Goal: Information Seeking & Learning: Learn about a topic

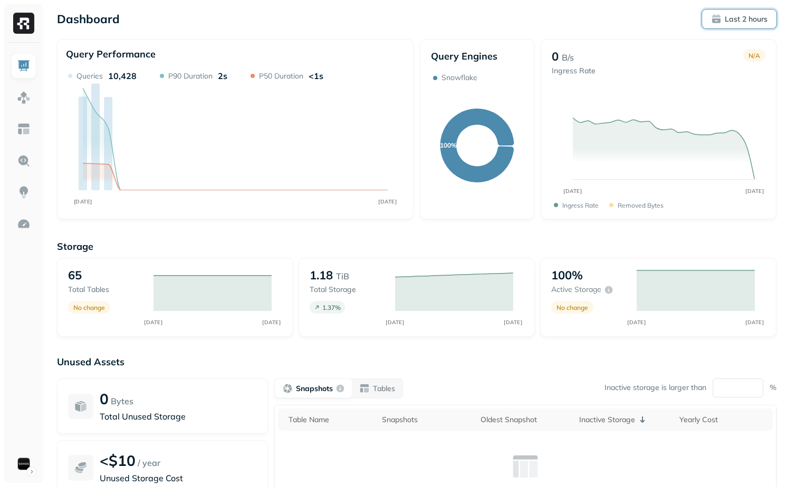
click at [728, 23] on p "Last 2 hours" at bounding box center [746, 19] width 43 height 10
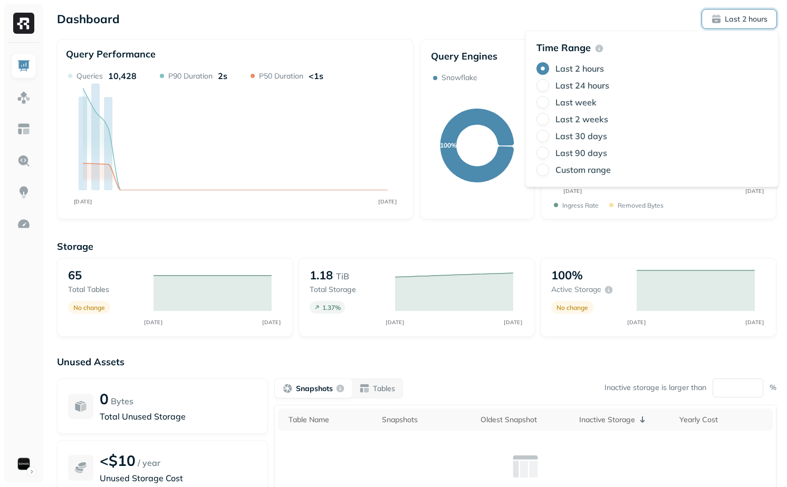
click at [587, 89] on label "Last 24 hours" at bounding box center [582, 85] width 54 height 11
click at [549, 89] on button "Last 24 hours" at bounding box center [542, 85] width 13 height 13
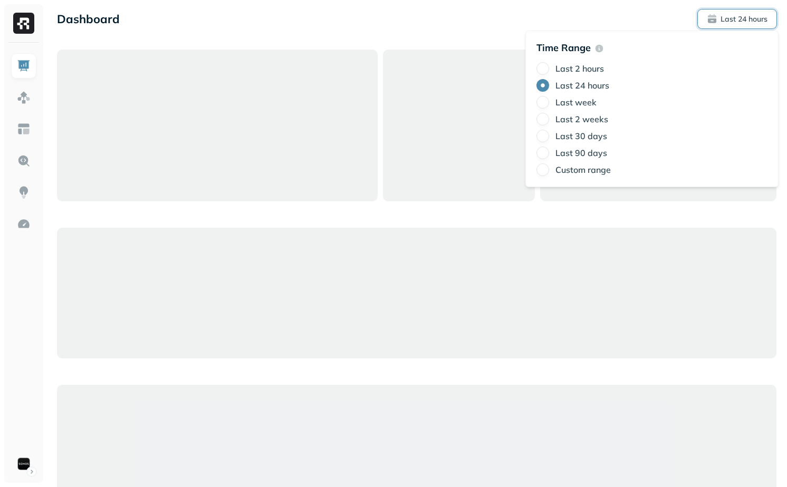
click at [449, 48] on div "Dashboard Last 24 hours" at bounding box center [416, 273] width 741 height 546
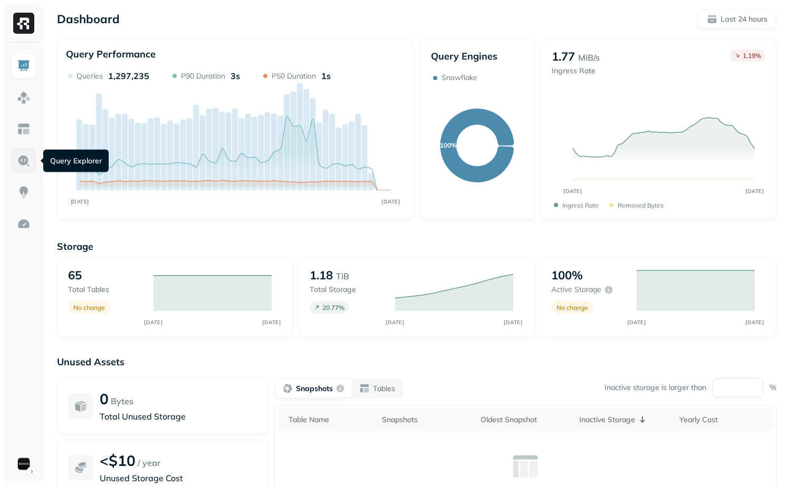
click at [25, 163] on img at bounding box center [24, 161] width 14 height 14
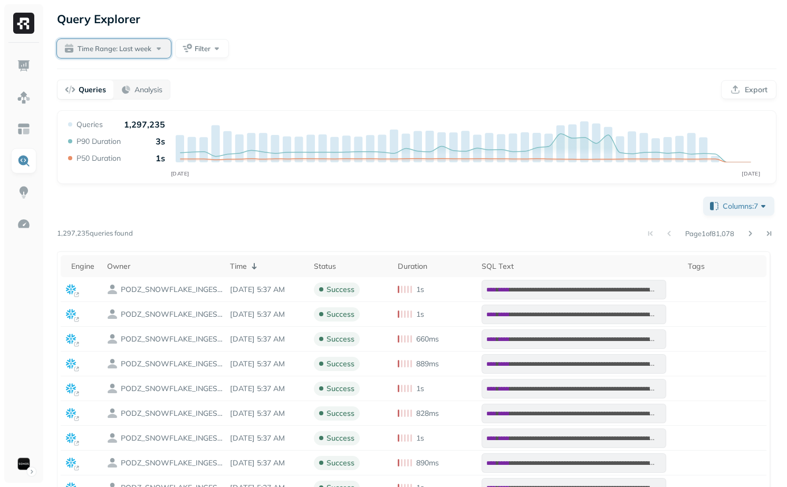
click at [137, 54] on button "Time Range: Last week" at bounding box center [114, 48] width 114 height 19
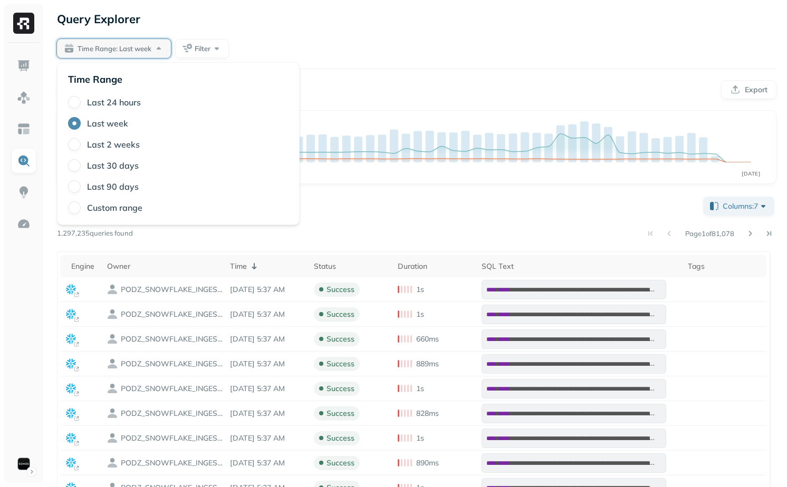
type button "3"
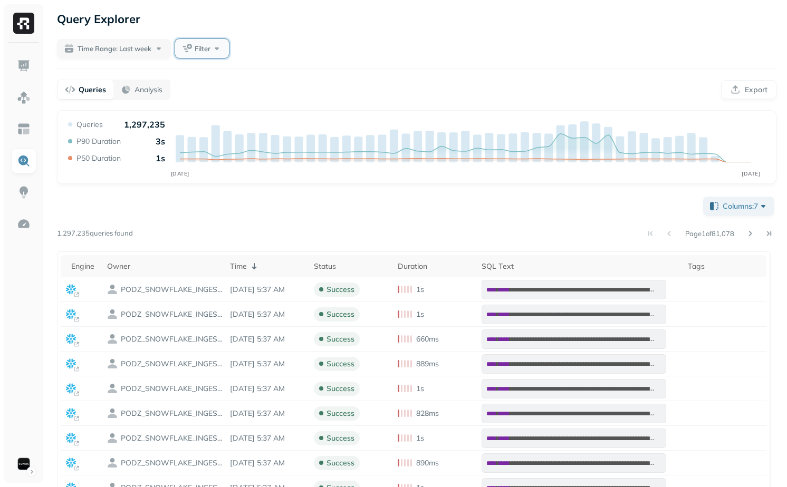
click at [195, 47] on button "Filter" at bounding box center [202, 48] width 54 height 19
type input "*****"
type input "***"
click at [271, 60] on div "**********" at bounding box center [416, 343] width 741 height 687
click at [210, 46] on span "Filter" at bounding box center [203, 49] width 16 height 10
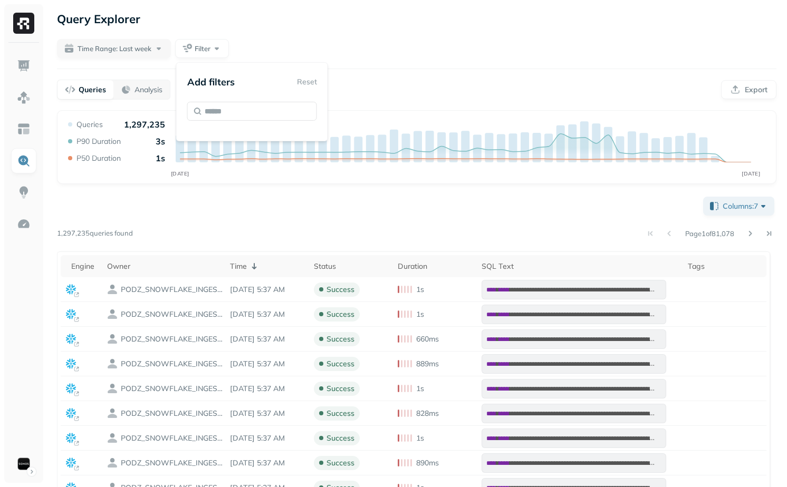
click at [290, 223] on div "**********" at bounding box center [416, 436] width 719 height 483
click at [195, 44] on span "Filter" at bounding box center [203, 49] width 16 height 10
click at [224, 103] on input "text" at bounding box center [252, 111] width 130 height 19
type input "*"
type input "****"
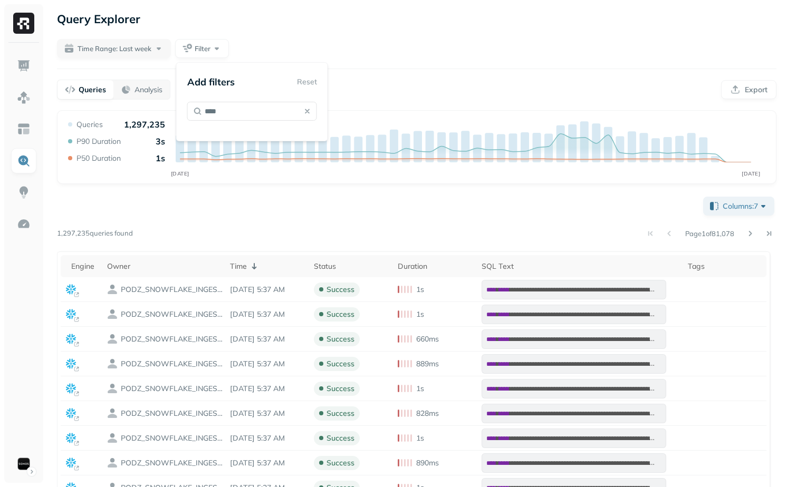
click at [387, 227] on div "Page 1 of 81,078" at bounding box center [455, 233] width 644 height 15
click at [199, 41] on button "Filter" at bounding box center [202, 48] width 54 height 19
type input "*"
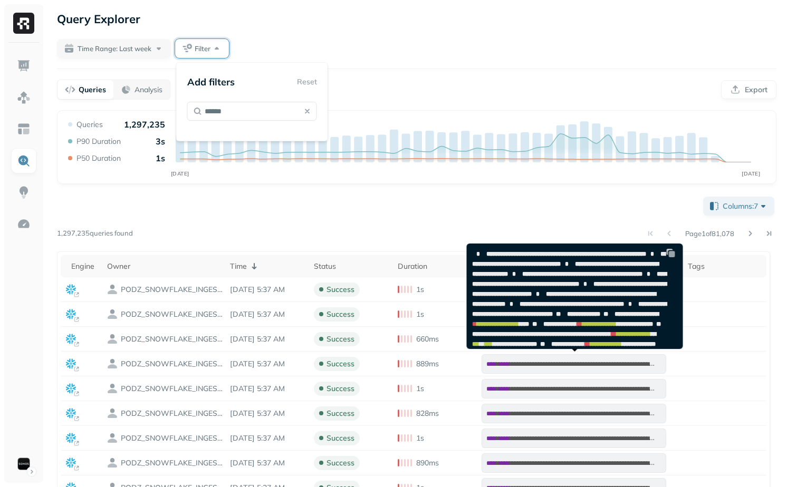
type input "*****"
type input "*"
click at [288, 191] on div "**********" at bounding box center [416, 393] width 719 height 567
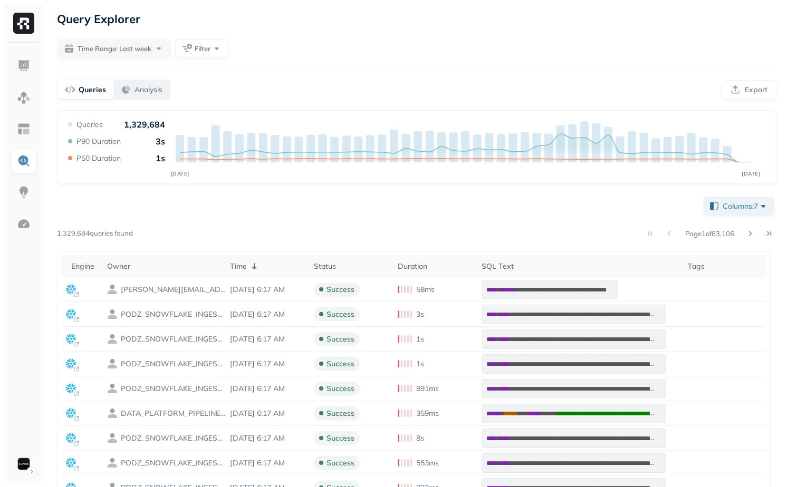
click at [155, 85] on p "Analysis" at bounding box center [149, 90] width 28 height 10
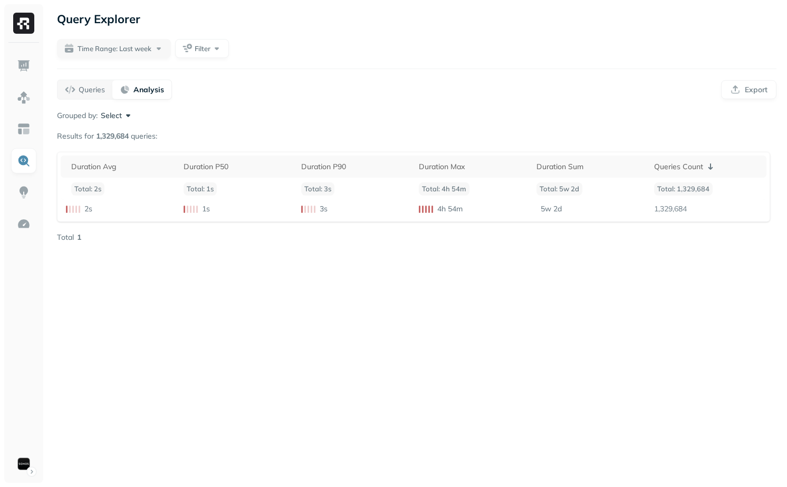
click at [111, 119] on button "Select" at bounding box center [117, 115] width 33 height 11
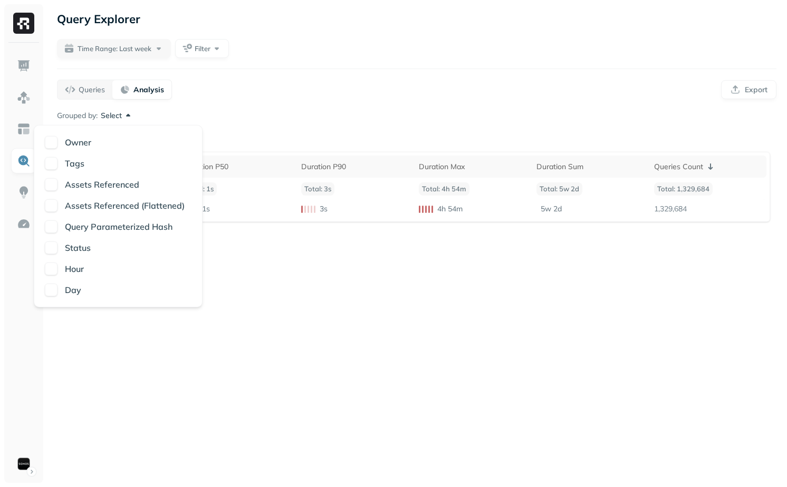
click at [73, 141] on p "Owner" at bounding box center [78, 142] width 26 height 13
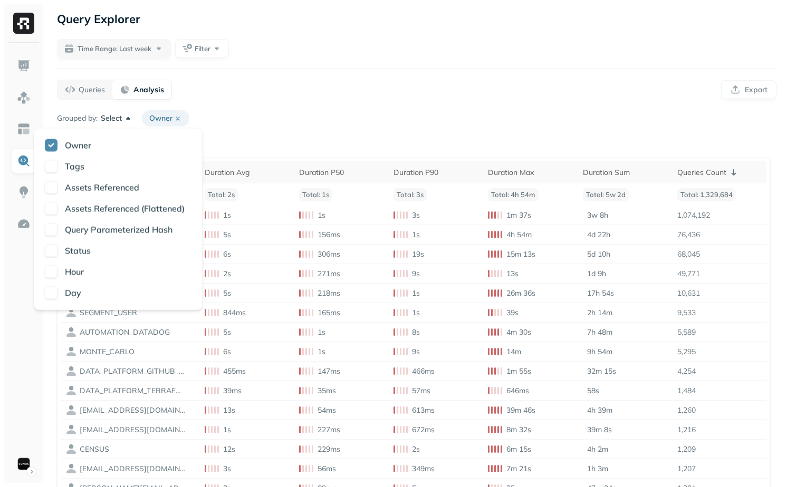
click at [288, 358] on td "6s" at bounding box center [246, 352] width 94 height 20
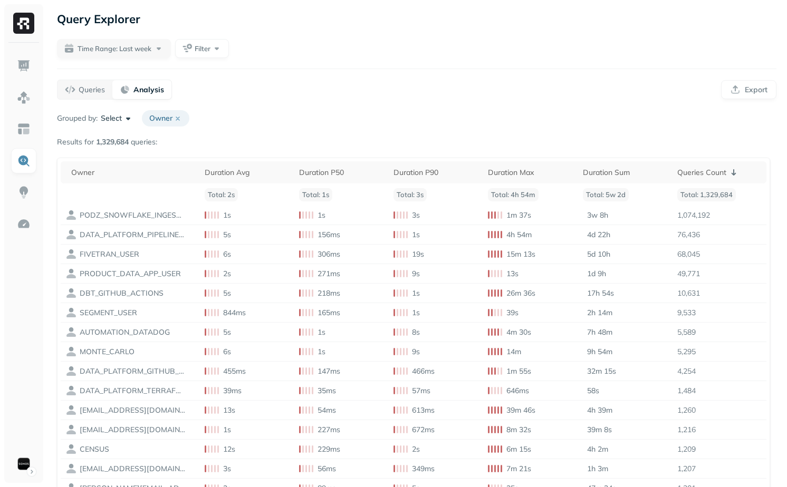
click at [149, 88] on p "Analysis" at bounding box center [148, 90] width 31 height 10
click at [180, 119] on icon at bounding box center [178, 118] width 8 height 8
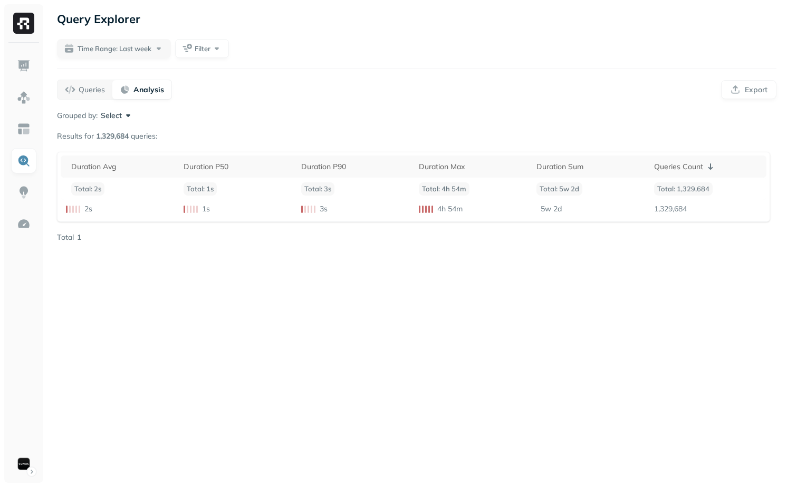
click at [113, 114] on button "Select" at bounding box center [117, 115] width 33 height 11
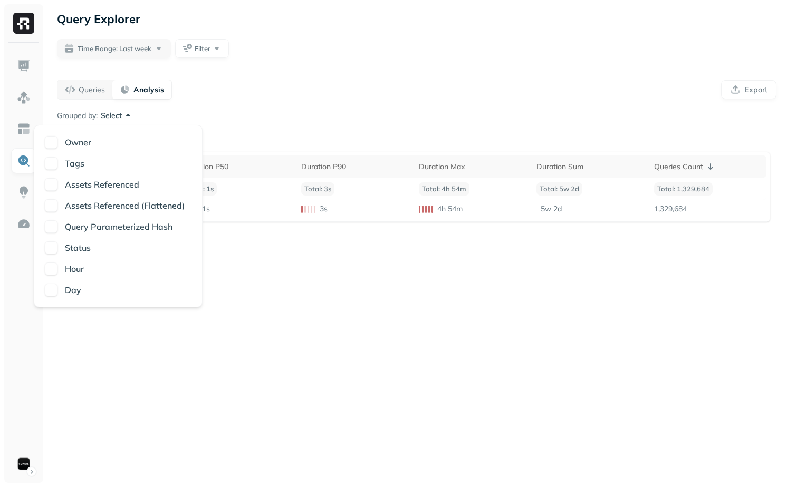
click at [70, 253] on p "Status" at bounding box center [78, 248] width 26 height 13
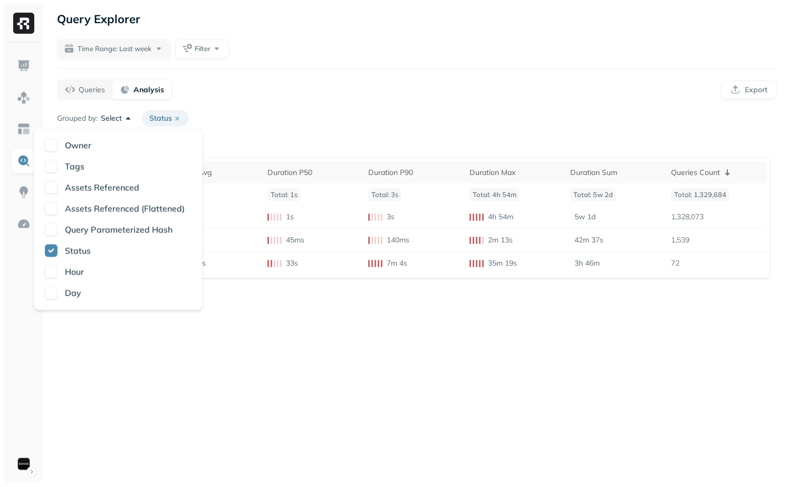
click at [274, 370] on div "Query Explorer Time Range: Last week Filter Queries Analysis Export Grouped by:…" at bounding box center [416, 243] width 741 height 487
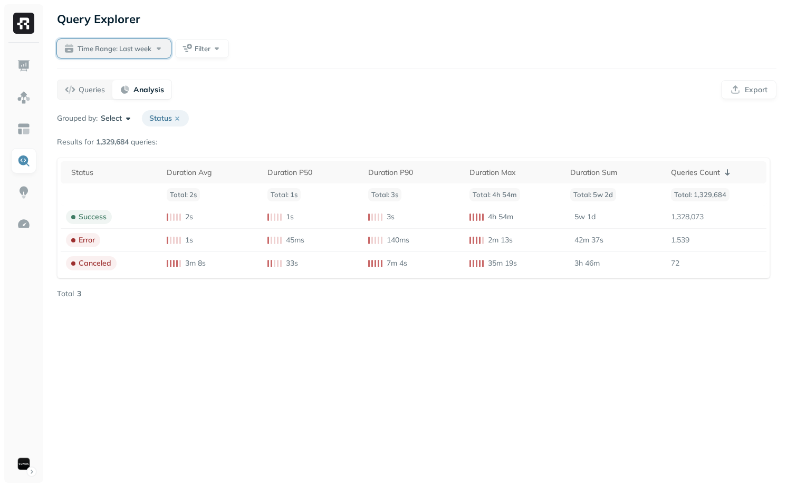
click at [107, 50] on span "Time Range: Last week" at bounding box center [115, 49] width 74 height 10
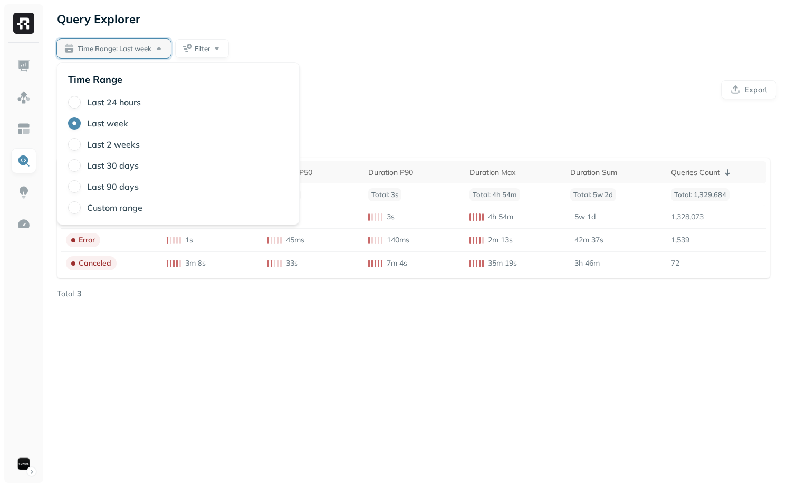
type button "3"
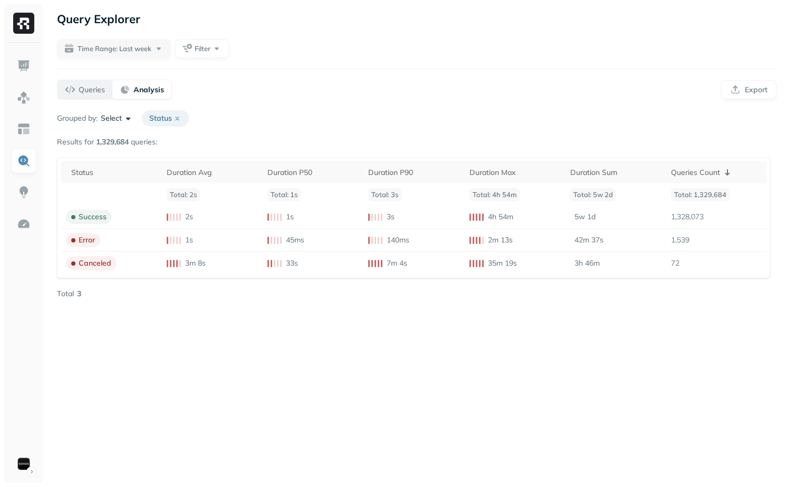
click at [76, 89] on div "Queries" at bounding box center [85, 89] width 40 height 11
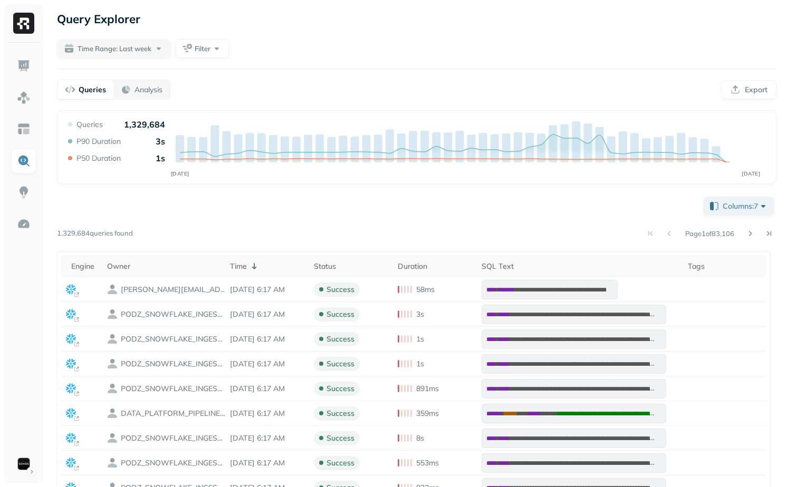
click at [199, 38] on div "**********" at bounding box center [416, 343] width 741 height 687
click at [199, 40] on button "Filter" at bounding box center [202, 48] width 54 height 19
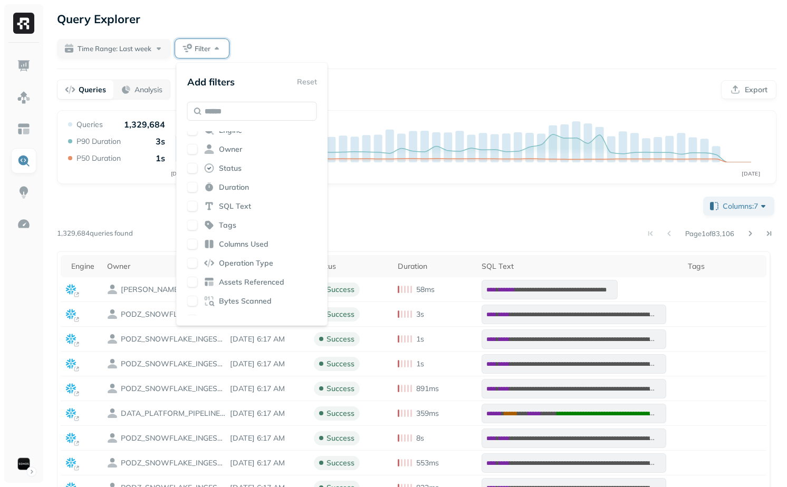
scroll to position [3, 0]
click at [231, 151] on span "Owner" at bounding box center [230, 153] width 23 height 10
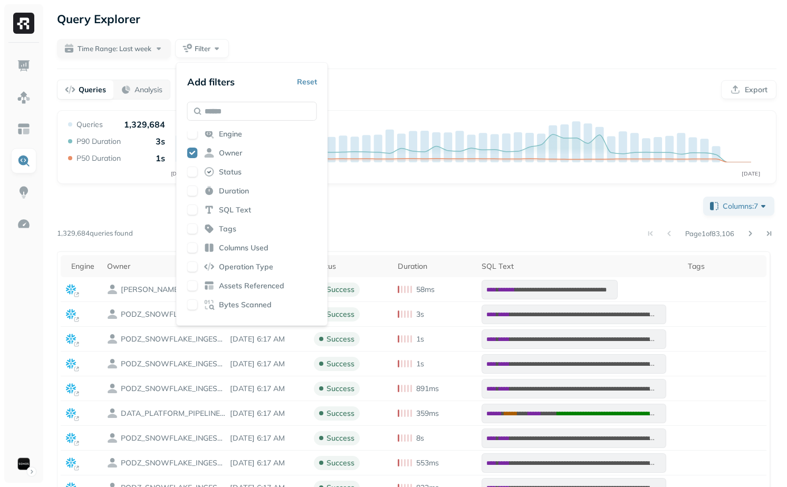
click at [255, 50] on div "Time Range: Last week Filter" at bounding box center [416, 48] width 719 height 19
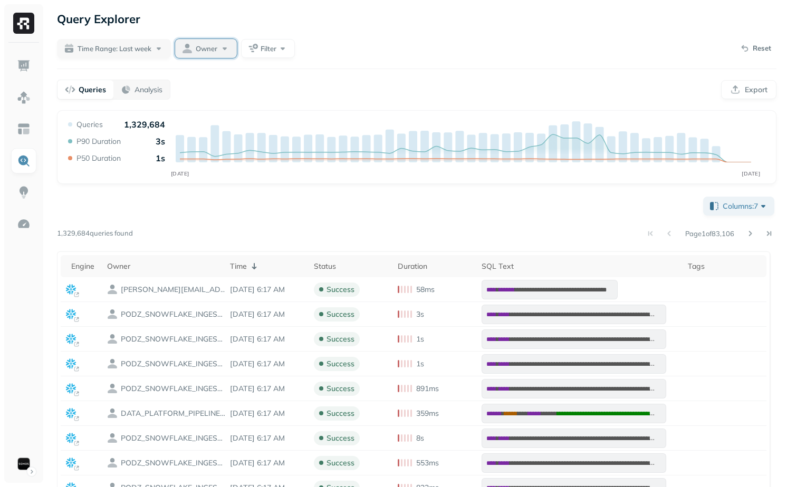
click at [210, 53] on span "Owner" at bounding box center [207, 49] width 22 height 10
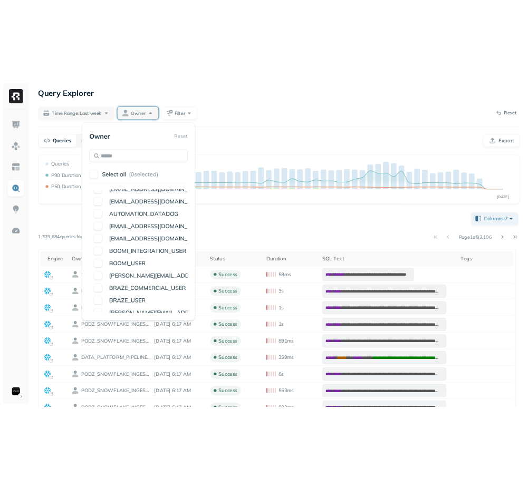
scroll to position [157, 0]
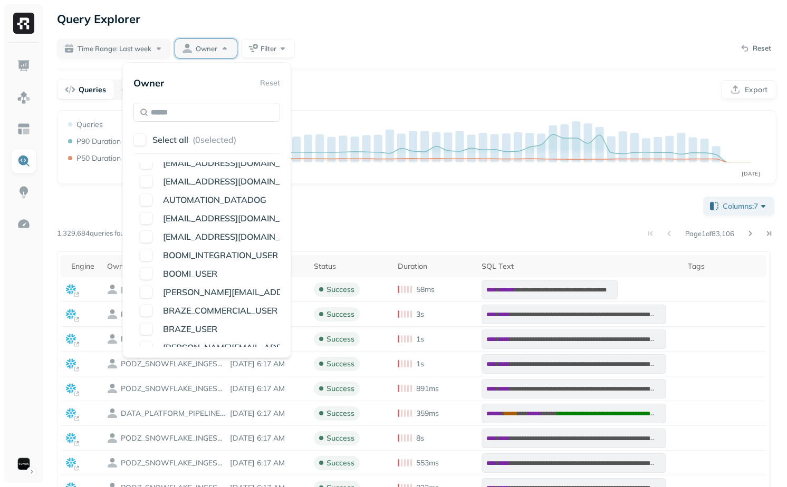
click at [391, 231] on div "Page 1 of 83,106" at bounding box center [455, 233] width 644 height 15
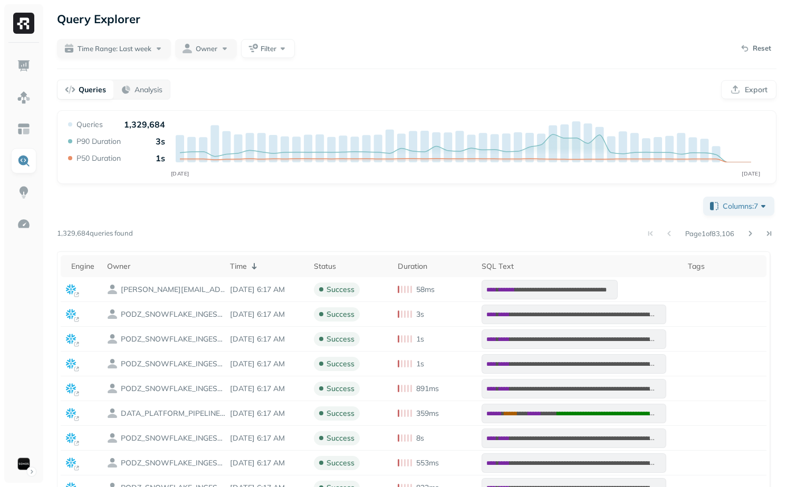
click at [255, 218] on div "**********" at bounding box center [416, 436] width 719 height 483
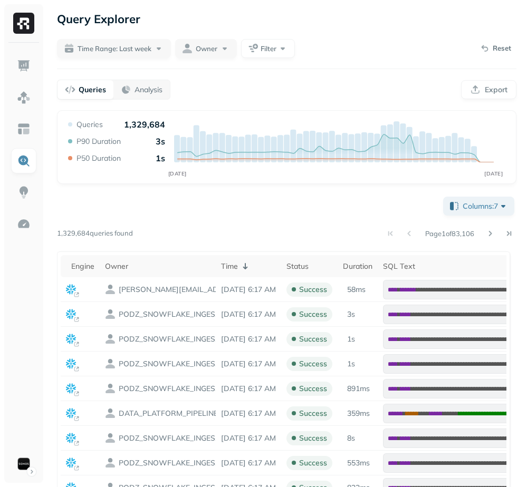
click at [327, 214] on div "**********" at bounding box center [286, 436] width 459 height 483
click at [273, 46] on span "Filter" at bounding box center [269, 49] width 16 height 10
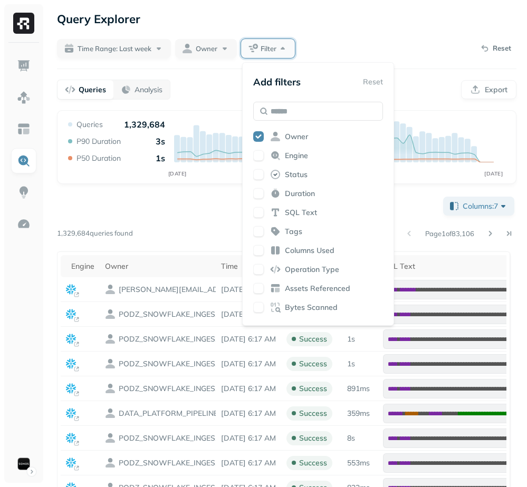
click at [273, 46] on span "Filter" at bounding box center [269, 49] width 16 height 10
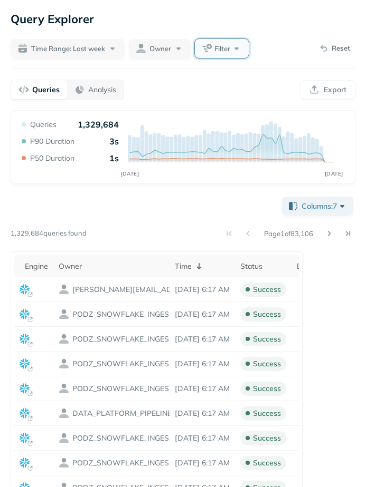
click at [228, 49] on span "Filter" at bounding box center [222, 49] width 16 height 10
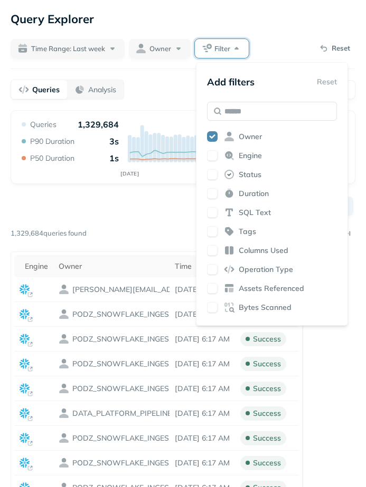
click at [244, 177] on span "Status" at bounding box center [249, 175] width 23 height 10
click at [151, 191] on div "**********" at bounding box center [183, 393] width 344 height 567
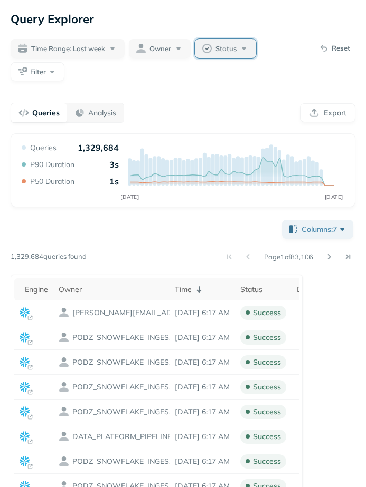
click at [217, 47] on span "Status" at bounding box center [225, 49] width 21 height 10
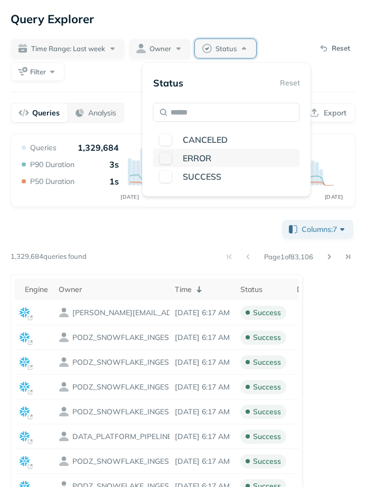
click at [191, 157] on span "ERROR" at bounding box center [197, 158] width 28 height 11
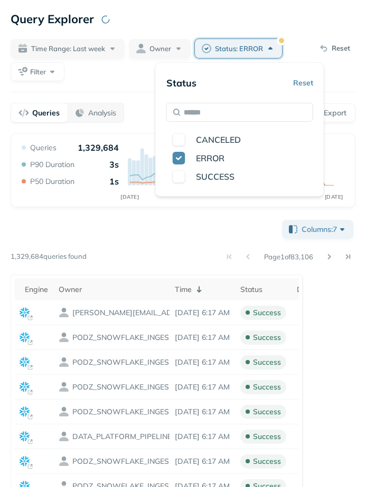
click at [180, 220] on div "**********" at bounding box center [183, 459] width 344 height 483
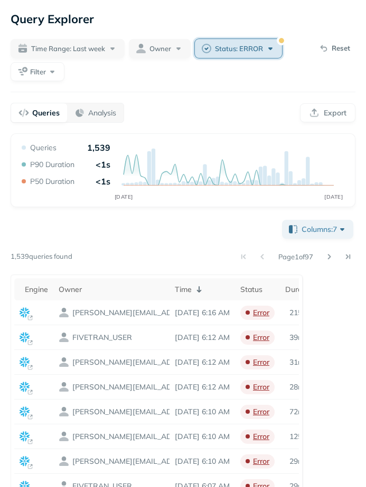
click at [261, 46] on span "Status: ERROR" at bounding box center [239, 49] width 48 height 10
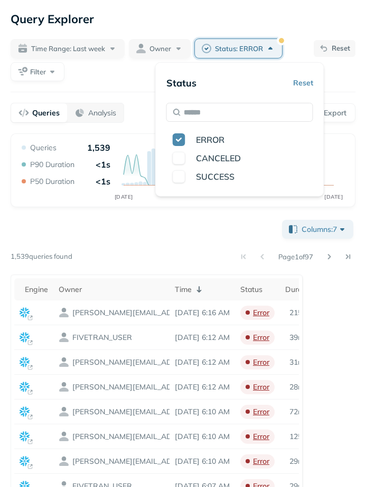
click at [319, 41] on button "Reset" at bounding box center [334, 48] width 42 height 17
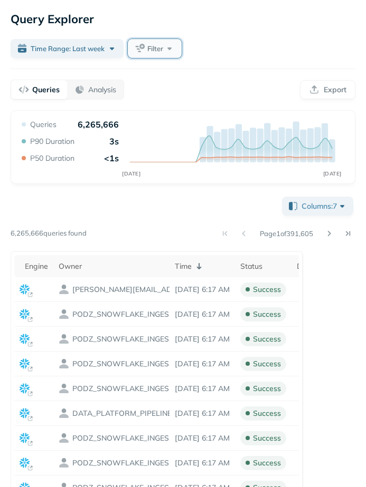
click at [172, 44] on button "Filter" at bounding box center [155, 48] width 54 height 19
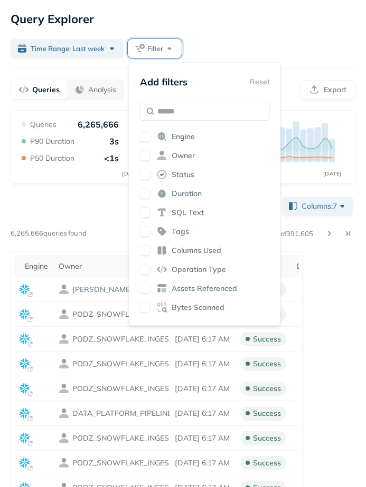
click at [205, 291] on span "Assets Referenced" at bounding box center [203, 289] width 65 height 10
click at [90, 214] on div "**********" at bounding box center [183, 436] width 344 height 483
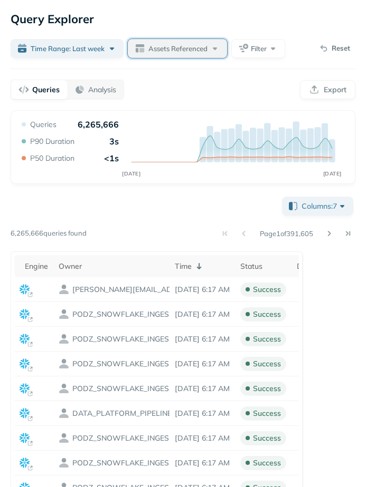
click at [196, 40] on button "Assets Referenced" at bounding box center [177, 48] width 99 height 19
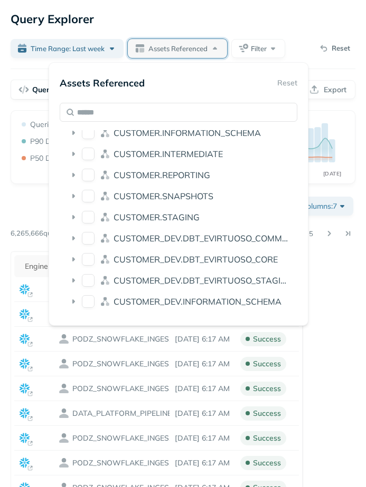
scroll to position [1246, 0]
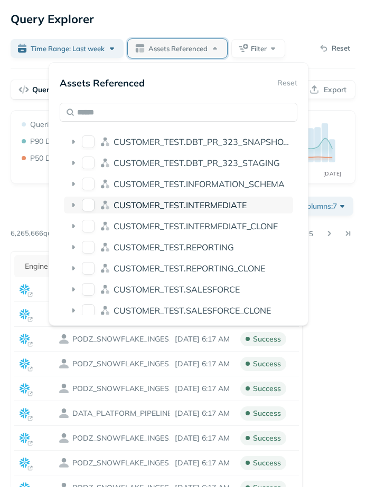
click at [74, 207] on icon at bounding box center [73, 205] width 11 height 11
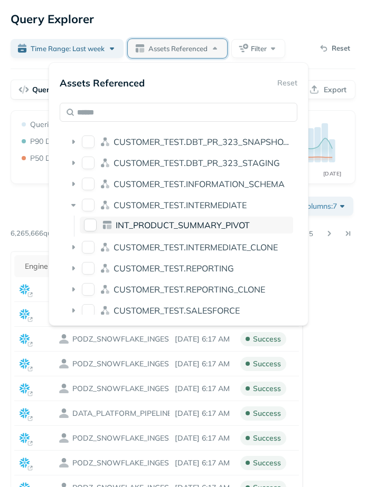
click at [89, 223] on button "INT_PRODUCT_SUMMARY_PIVOT" at bounding box center [90, 225] width 13 height 13
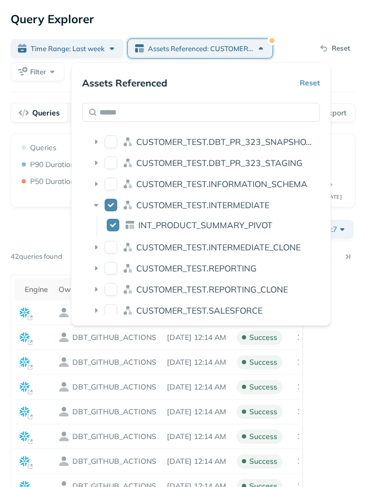
click at [64, 220] on div "**********" at bounding box center [183, 459] width 344 height 483
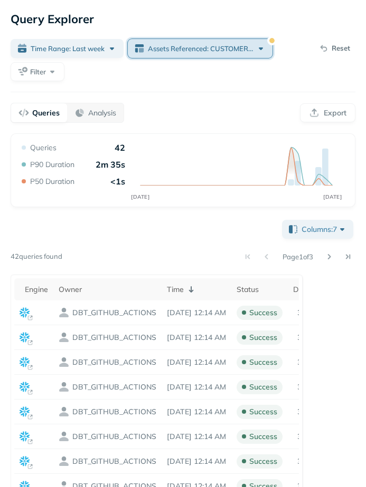
click at [225, 47] on span "Assets Referenced: CUSTOMER_TEST.INTERMEDIATE.INT_PRODUCT_SUMMARY_PIVOT" at bounding box center [200, 49] width 105 height 10
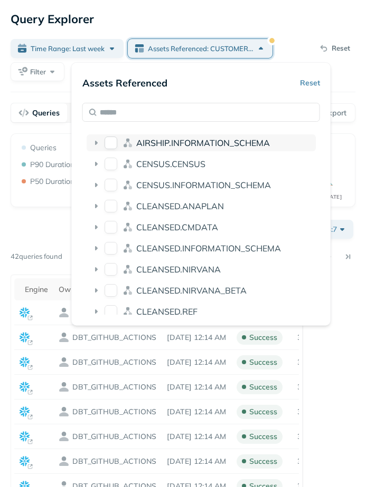
click at [158, 141] on span "AIRSHIP.INFORMATION_SCHEMA" at bounding box center [202, 143] width 133 height 11
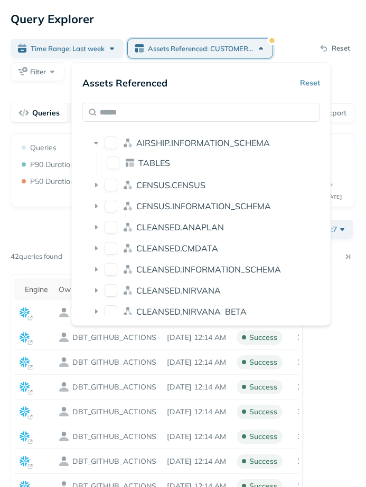
click at [110, 142] on button "AIRSHIP.INFORMATION_SCHEMA" at bounding box center [110, 143] width 13 height 13
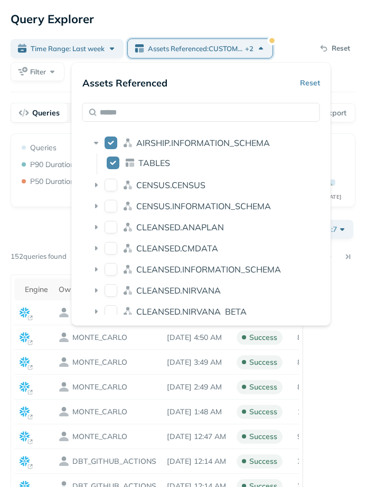
click at [53, 220] on div "**********" at bounding box center [183, 459] width 344 height 483
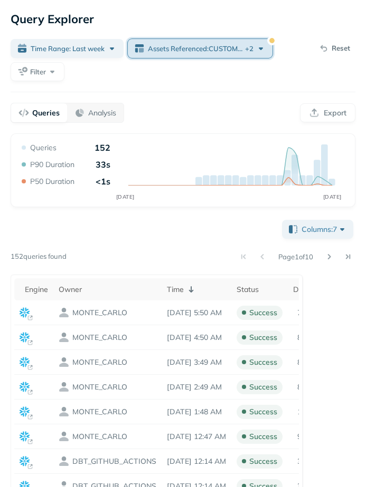
click at [198, 45] on span "Assets Referenced : CUSTOMER_TEST.INTERMEDIATE.INT_PRODUCT_SUMMARY_PIVOT ..." at bounding box center [195, 49] width 95 height 10
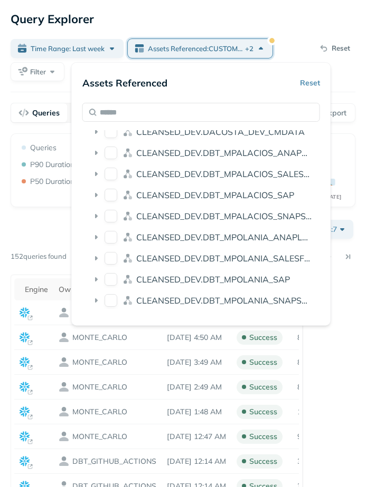
scroll to position [332, 0]
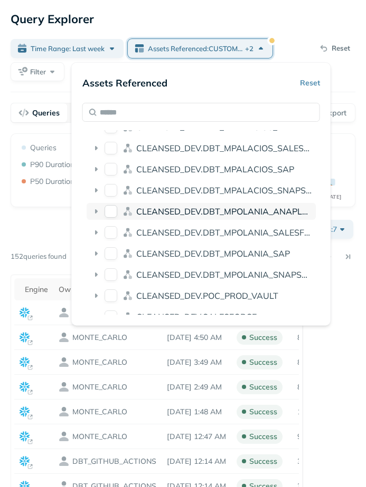
click at [112, 215] on button "CLEANSED_DEV.DBT_MPOLANIA_ANAPLAN" at bounding box center [110, 211] width 13 height 13
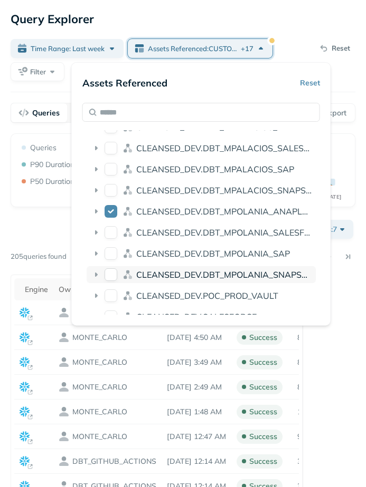
click at [111, 271] on button "CLEANSED_DEV.DBT_MPOLANIA_SNAPSHOTS" at bounding box center [110, 274] width 13 height 13
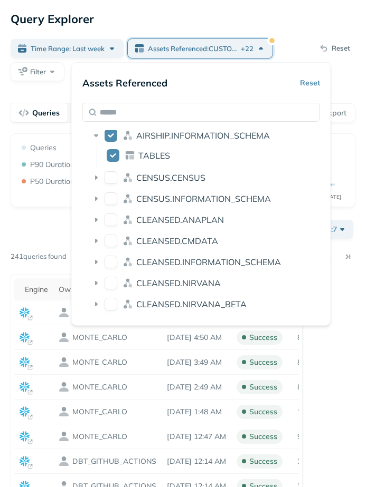
scroll to position [0, 0]
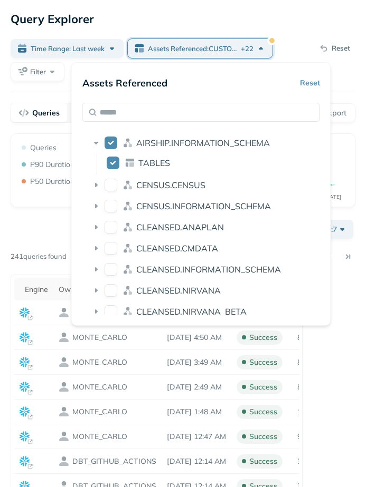
click at [113, 215] on li "CENSUS.INFORMATION_SCHEMA" at bounding box center [201, 207] width 229 height 19
click at [112, 210] on button "CENSUS.INFORMATION_SCHEMA" at bounding box center [110, 206] width 13 height 13
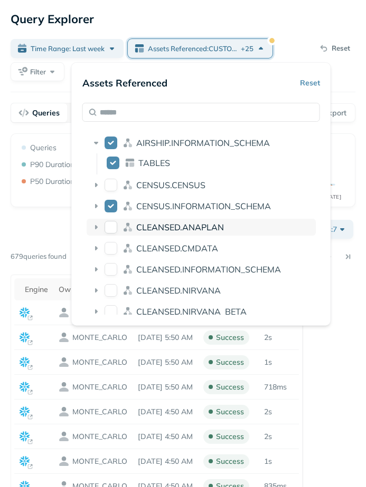
click at [110, 228] on button "CLEANSED.ANAPLAN" at bounding box center [110, 227] width 13 height 13
click at [30, 223] on div "**********" at bounding box center [183, 459] width 344 height 483
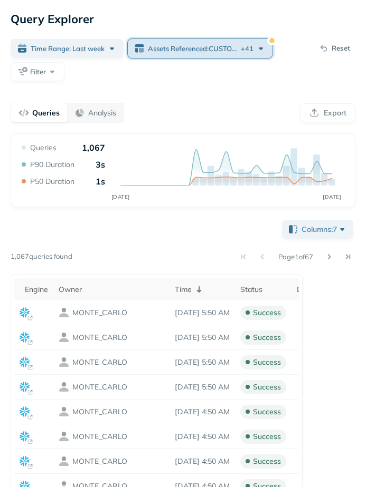
click at [179, 49] on span "Assets Referenced : CUSTOMER_TEST.INTERMEDIATE.INT_PRODUCT_SUMMARY_PIVOT ..." at bounding box center [193, 49] width 91 height 10
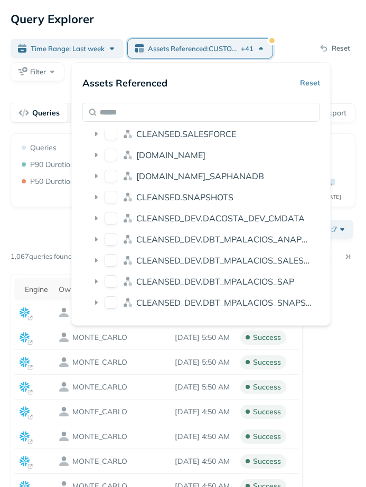
scroll to position [600, 0]
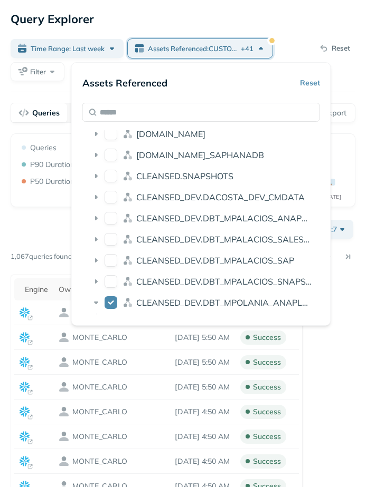
click at [116, 219] on button "CLEANSED_DEV.DBT_MPALACIOS_ANAPLAN" at bounding box center [110, 218] width 13 height 13
click at [110, 193] on button "CLEANSED_DEV.DACOSTA_DEV_CMDATA" at bounding box center [110, 197] width 13 height 13
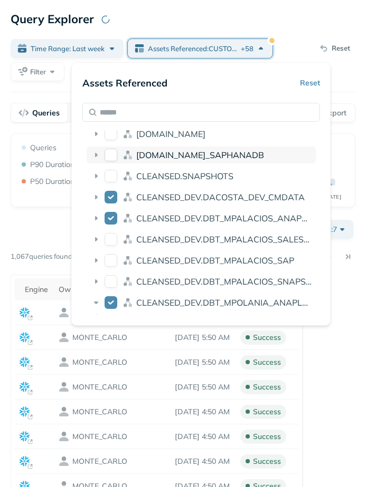
click at [104, 159] on button "CLEANSED.SAP_SAPHANADB" at bounding box center [110, 155] width 13 height 13
click at [94, 157] on icon at bounding box center [96, 155] width 11 height 11
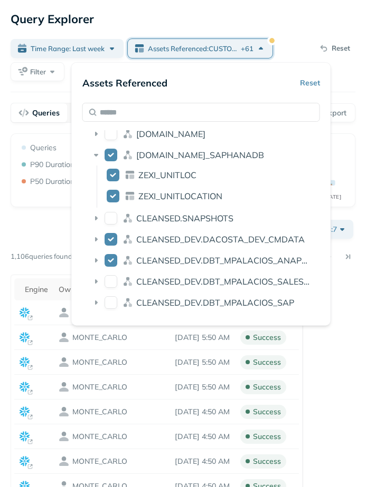
click at [44, 190] on icon "SEP 26 OCT 03" at bounding box center [183, 173] width 327 height 63
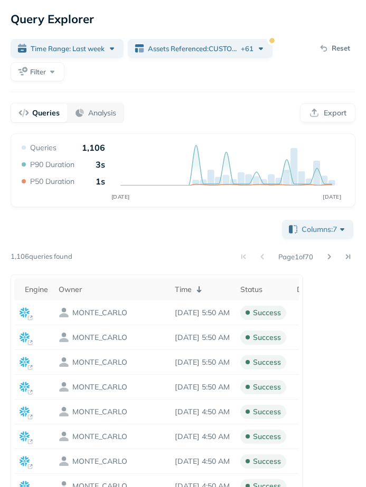
click at [162, 33] on div "**********" at bounding box center [183, 355] width 366 height 710
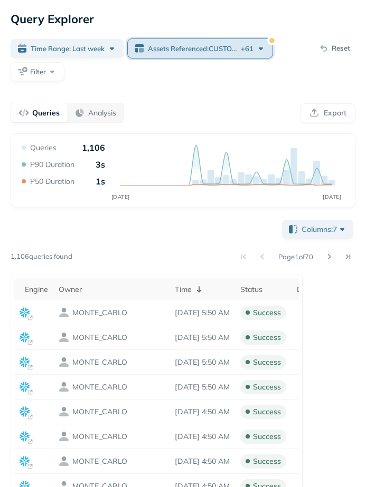
click at [162, 44] on span "Assets Referenced : CUSTOMER_TEST.INTERMEDIATE.INT_PRODUCT_SUMMARY_PIVOT ..." at bounding box center [193, 49] width 91 height 10
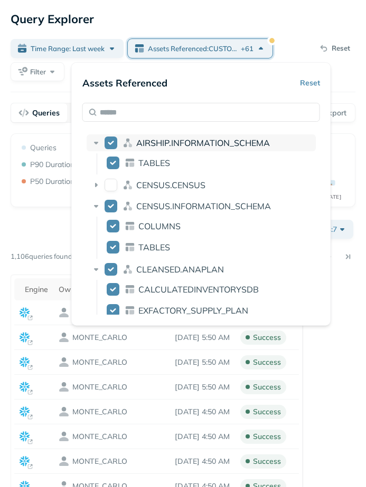
click at [95, 140] on icon at bounding box center [96, 143] width 11 height 11
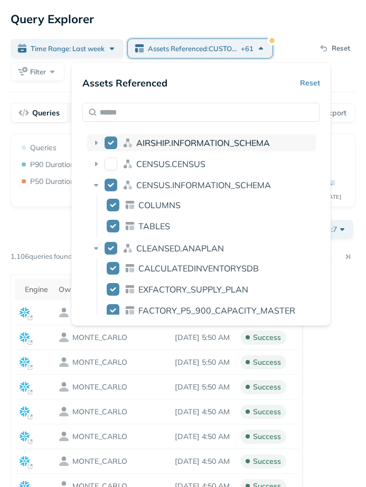
click at [95, 140] on icon at bounding box center [96, 143] width 11 height 11
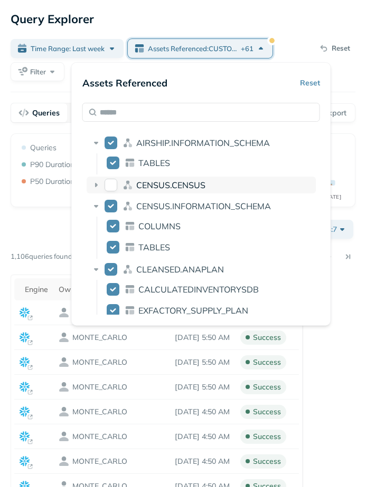
click at [94, 190] on icon at bounding box center [96, 185] width 11 height 11
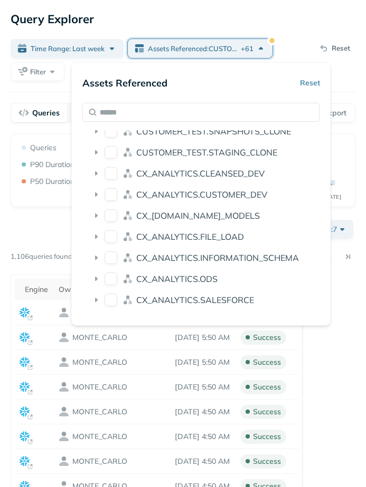
scroll to position [9989, 0]
